Goal: Task Accomplishment & Management: Use online tool/utility

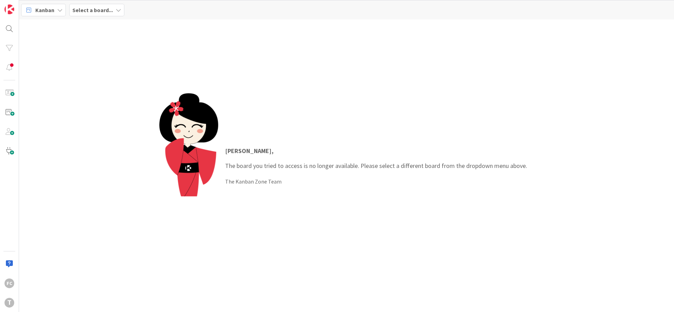
click at [110, 12] on b "Select a board..." at bounding box center [92, 10] width 41 height 7
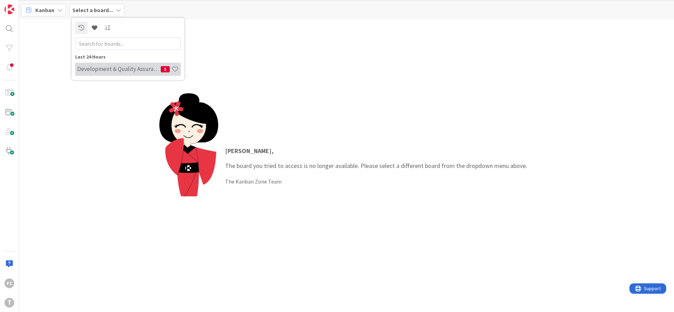
click at [122, 69] on h4 "Development & Quality Assurance" at bounding box center [118, 68] width 83 height 7
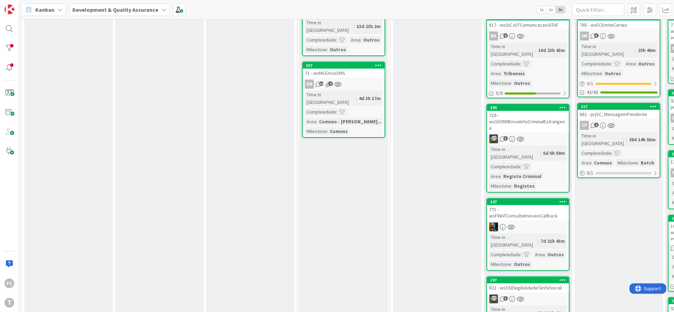
scroll to position [84, 0]
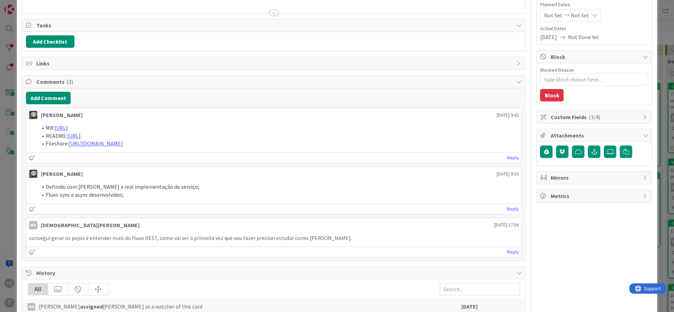
scroll to position [84, 0]
click at [110, 23] on span "Tasks" at bounding box center [274, 25] width 477 height 8
type textarea "x"
